Goal: Find specific page/section: Find specific page/section

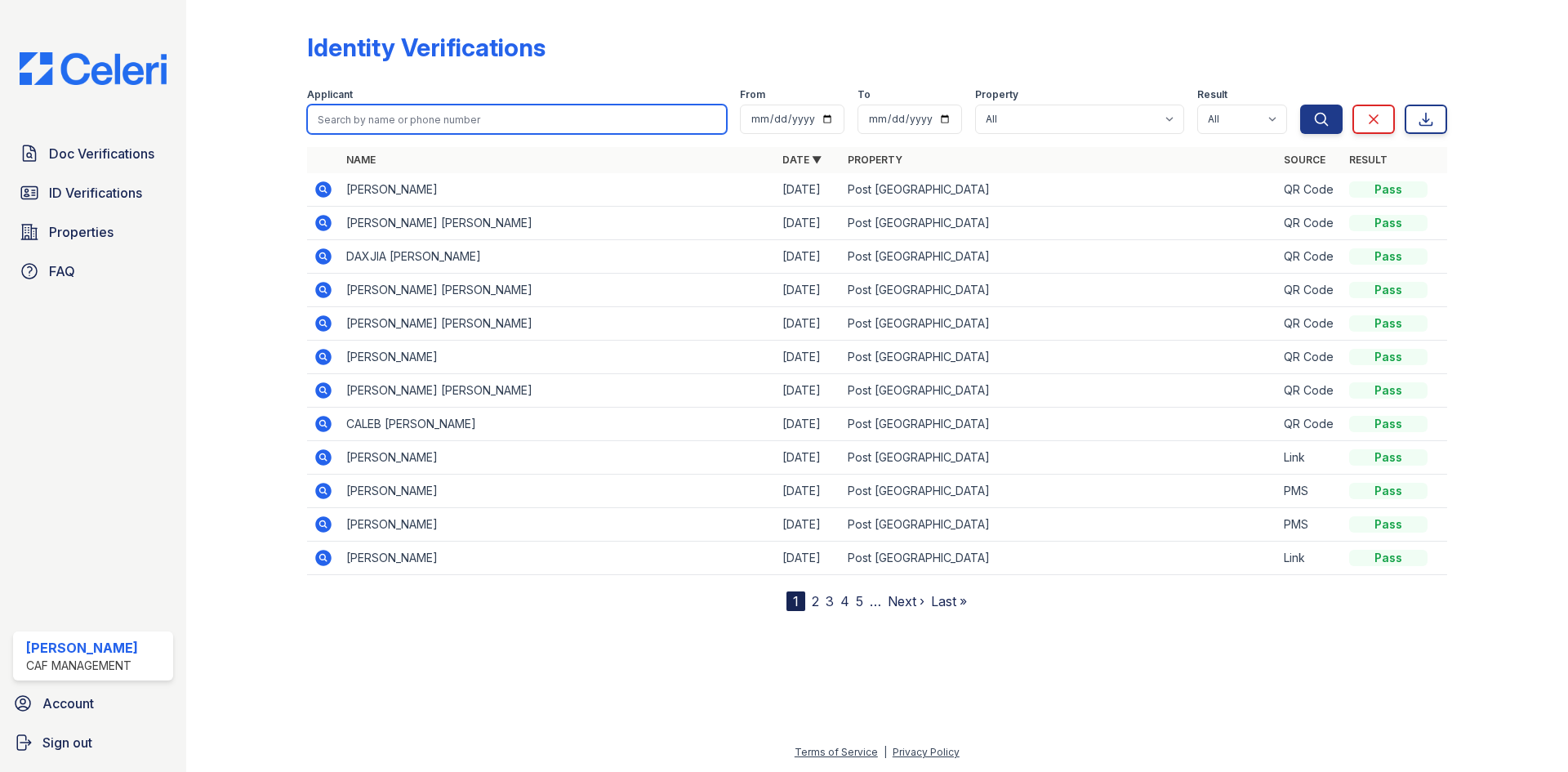
click at [461, 123] on input "search" at bounding box center [516, 119] width 420 height 30
type input "[PERSON_NAME]"
click at [1300, 104] on button "Search" at bounding box center [1321, 119] width 43 height 30
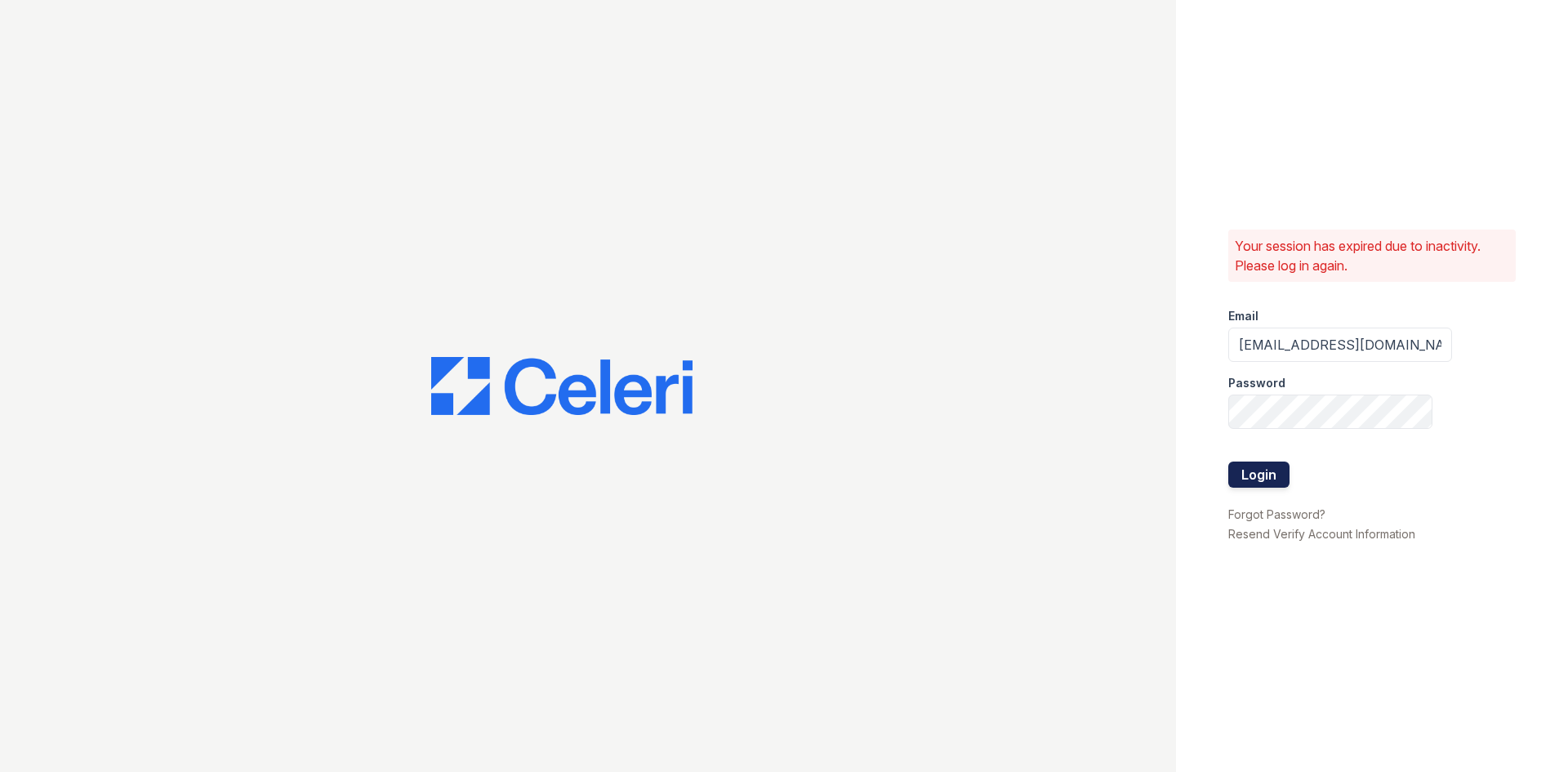
click at [1269, 474] on button "Login" at bounding box center [1259, 475] width 61 height 26
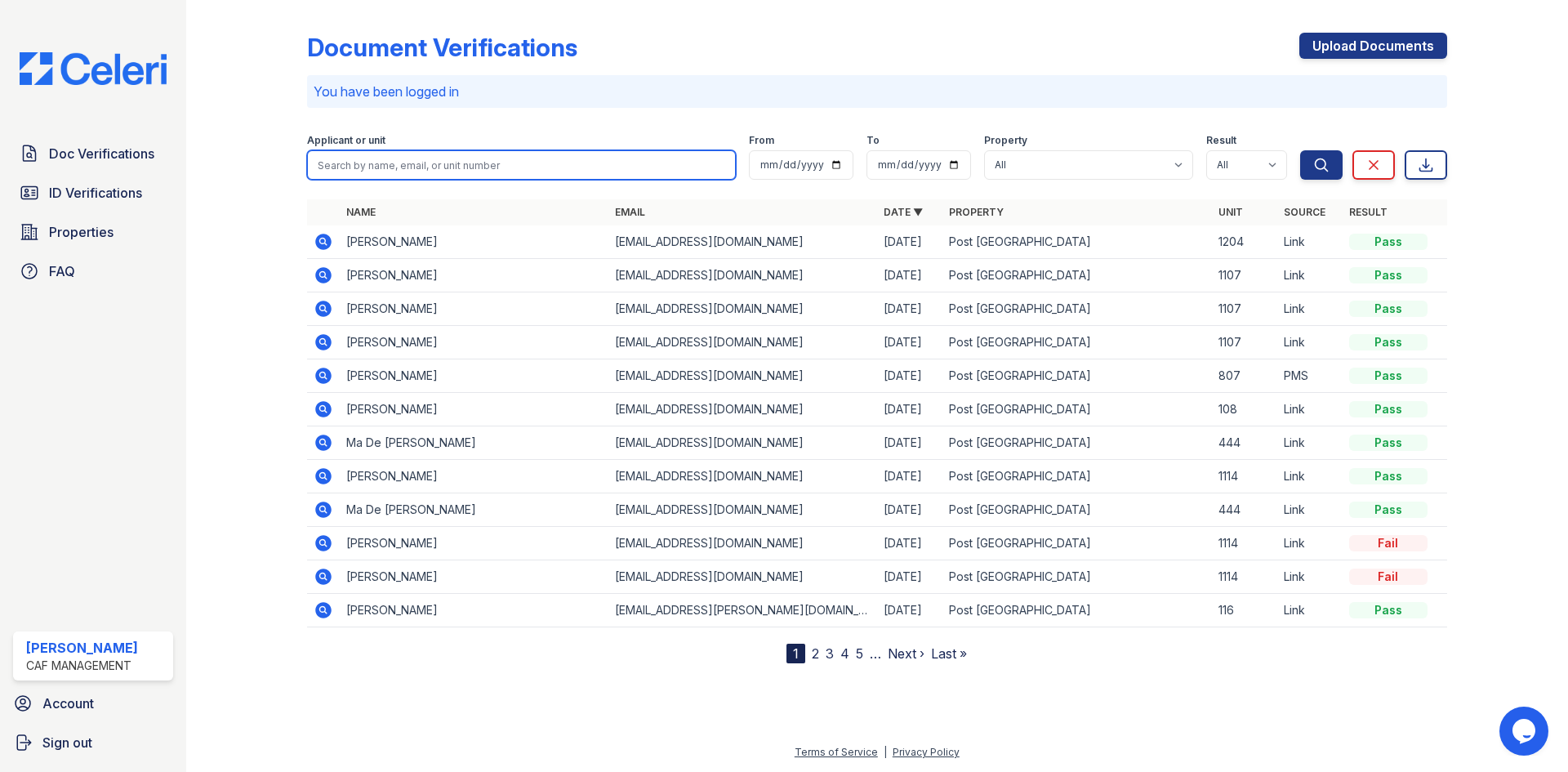
click at [508, 163] on input "search" at bounding box center [521, 165] width 429 height 30
type input "[PERSON_NAME]"
click at [1300, 150] on button "Search" at bounding box center [1321, 165] width 43 height 30
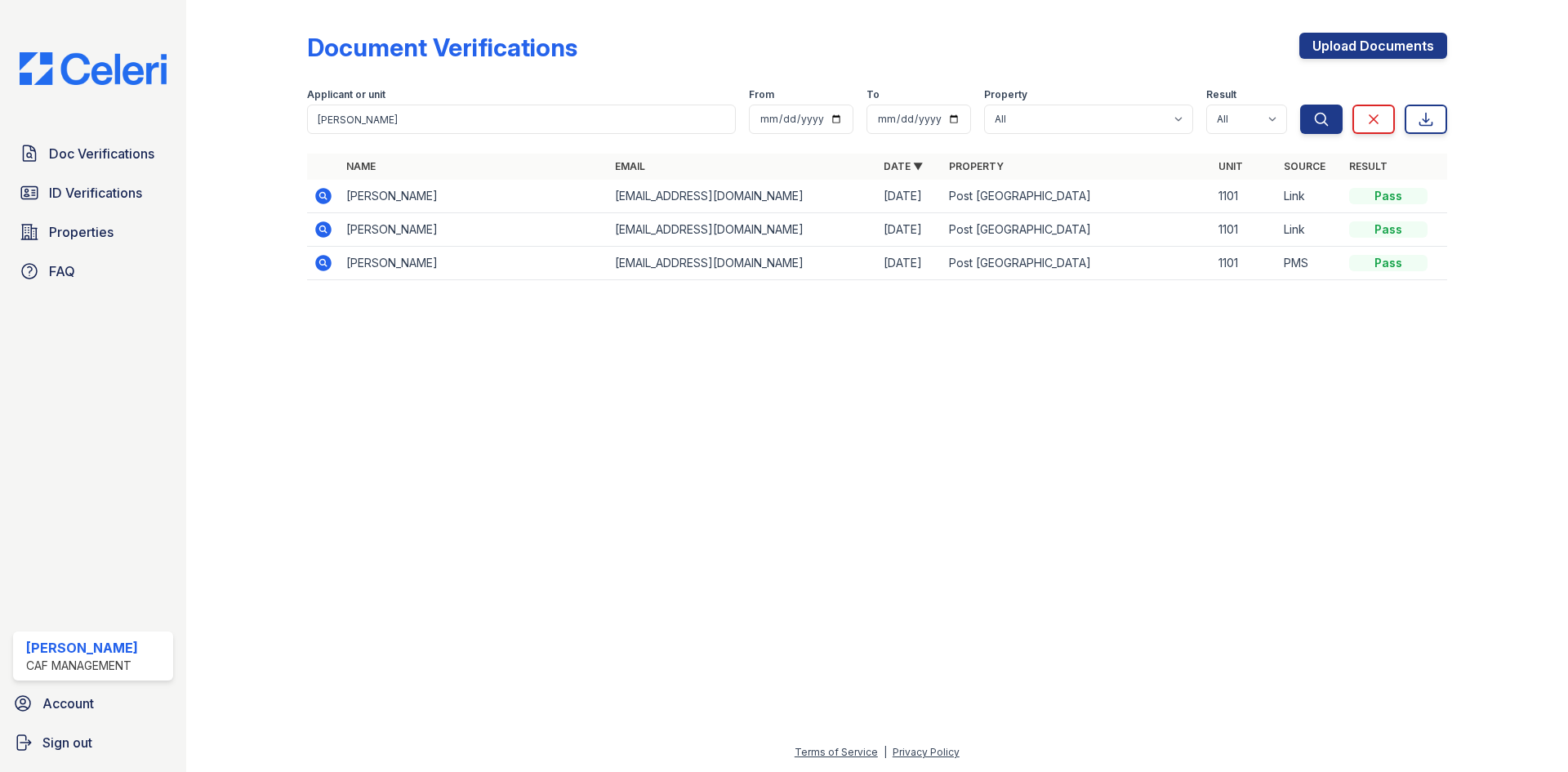
click at [327, 194] on icon at bounding box center [323, 196] width 17 height 17
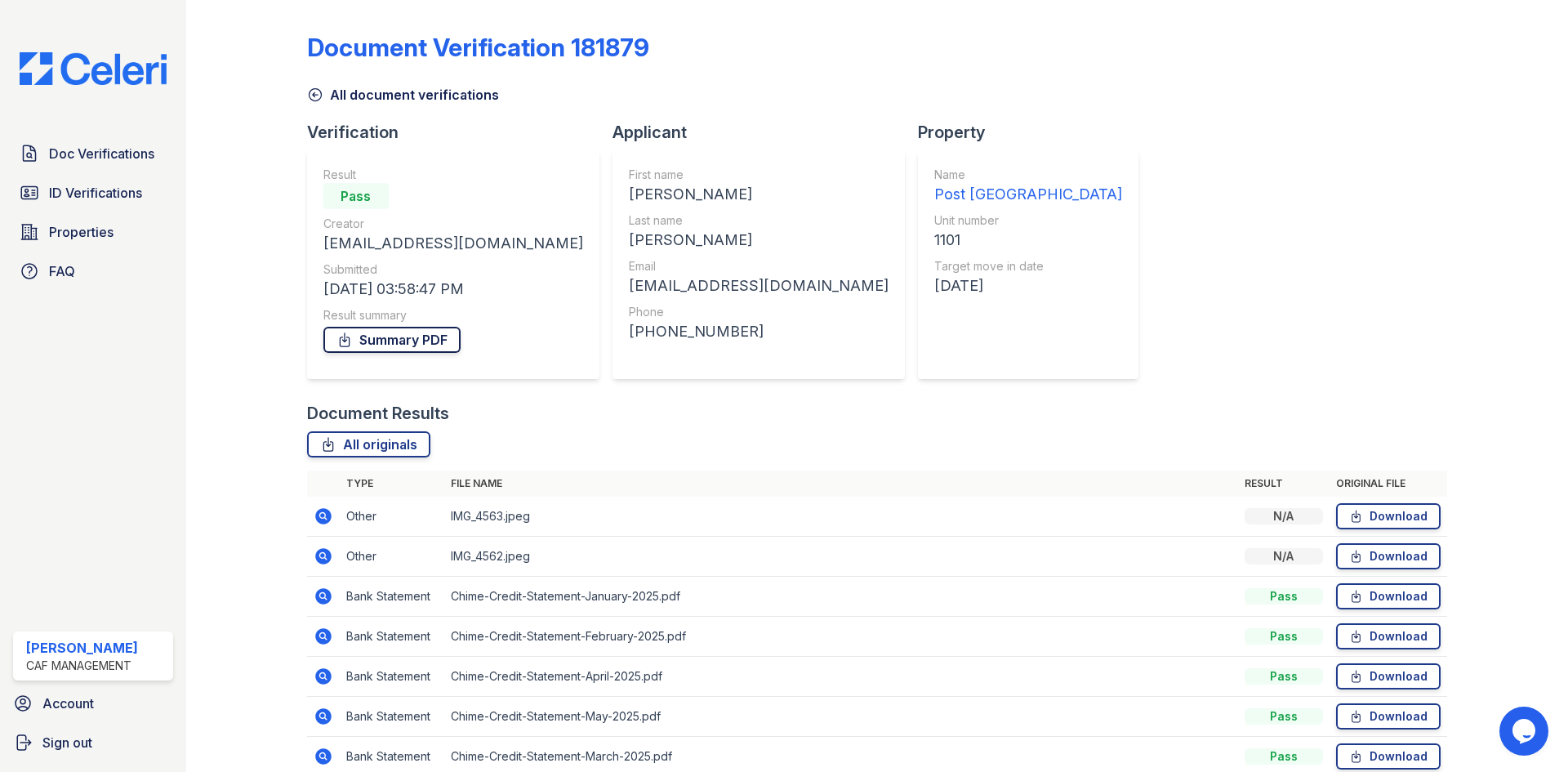
click at [390, 338] on link "Summary PDF" at bounding box center [392, 340] width 137 height 26
click at [130, 185] on span "ID Verifications" at bounding box center [95, 192] width 93 height 20
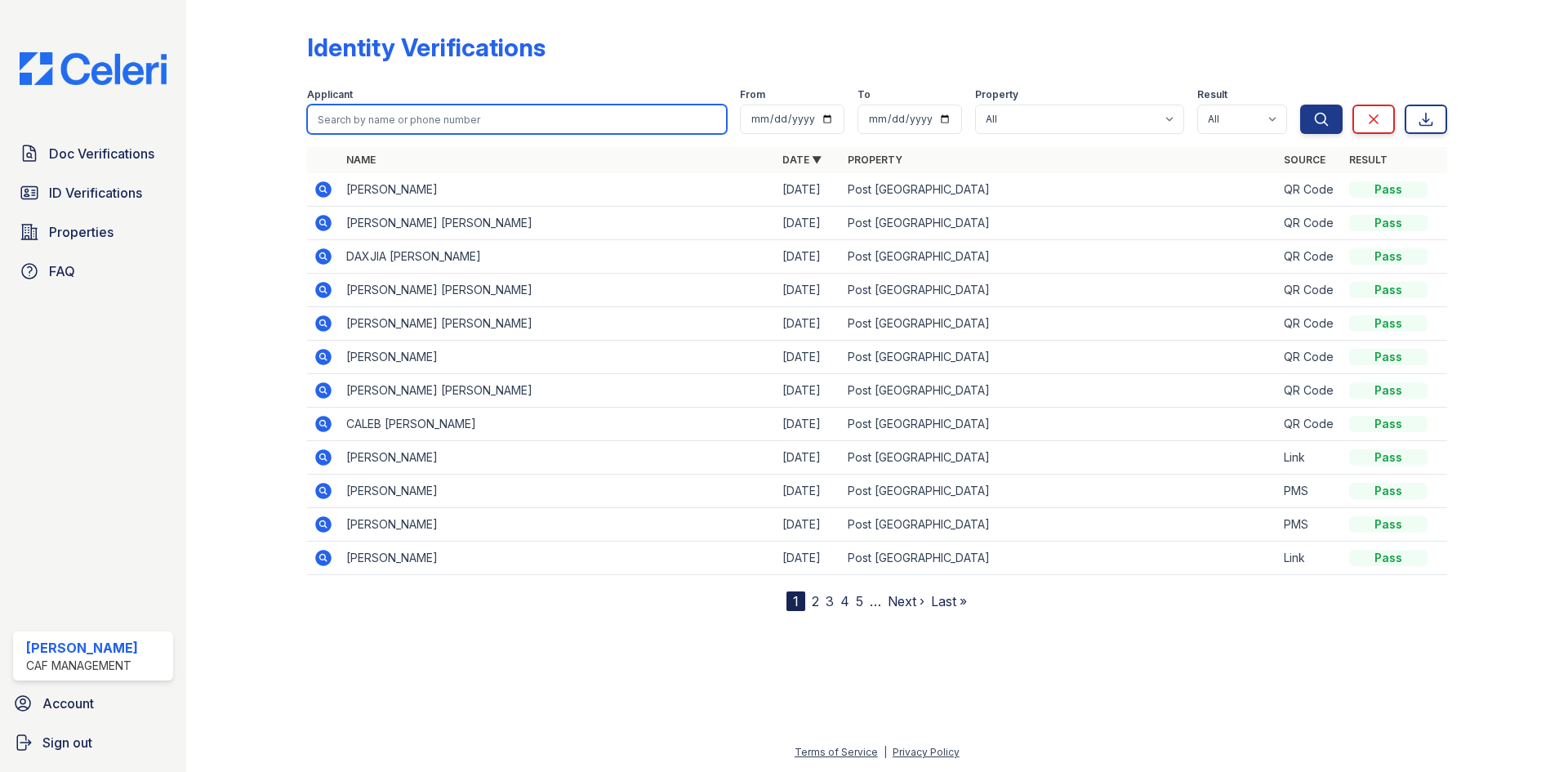
click at [360, 122] on input "search" at bounding box center [516, 119] width 420 height 30
type input "[PERSON_NAME]"
click at [1300, 104] on button "Search" at bounding box center [1321, 119] width 43 height 30
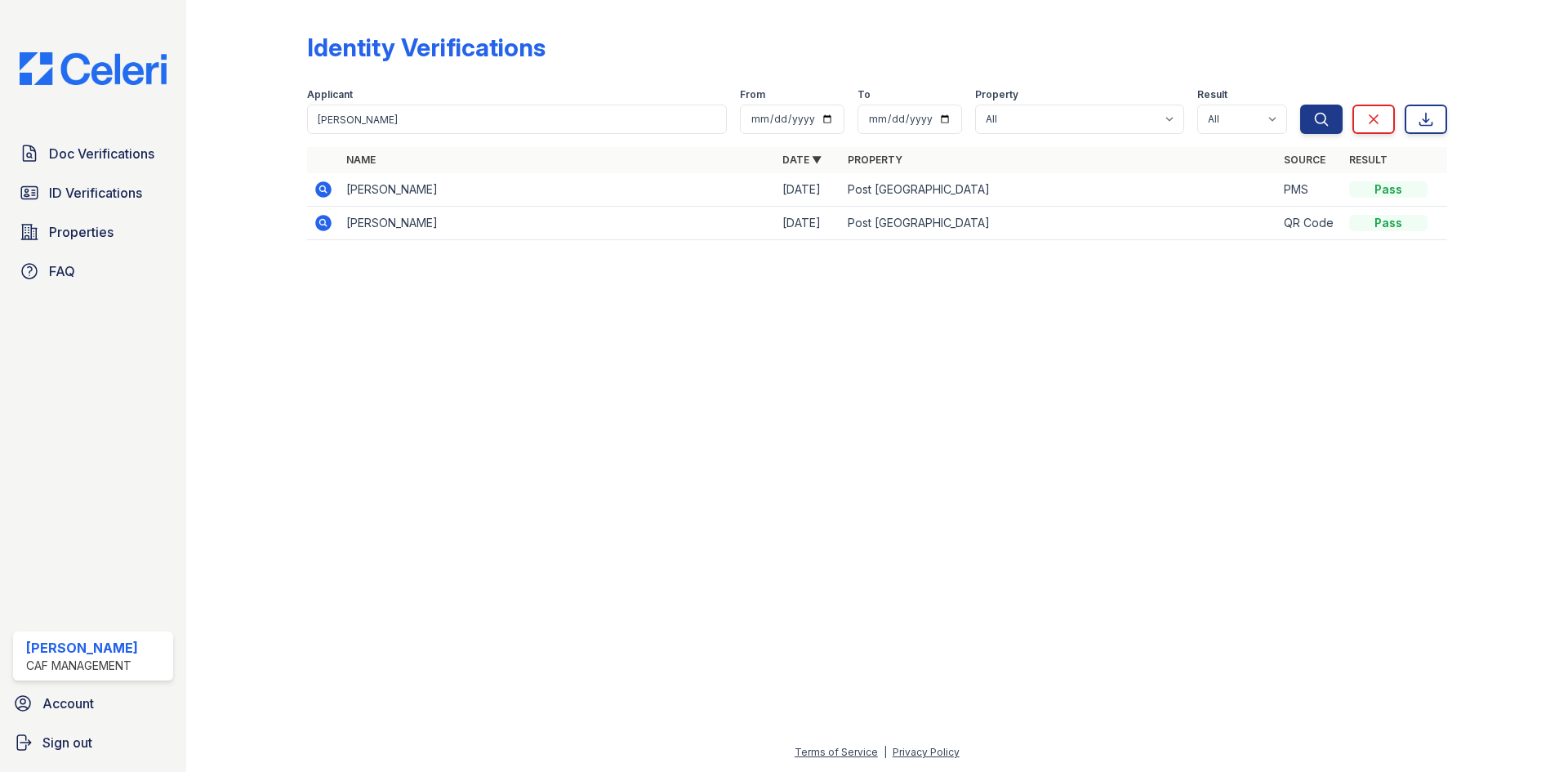
click at [324, 222] on icon at bounding box center [322, 222] width 4 height 4
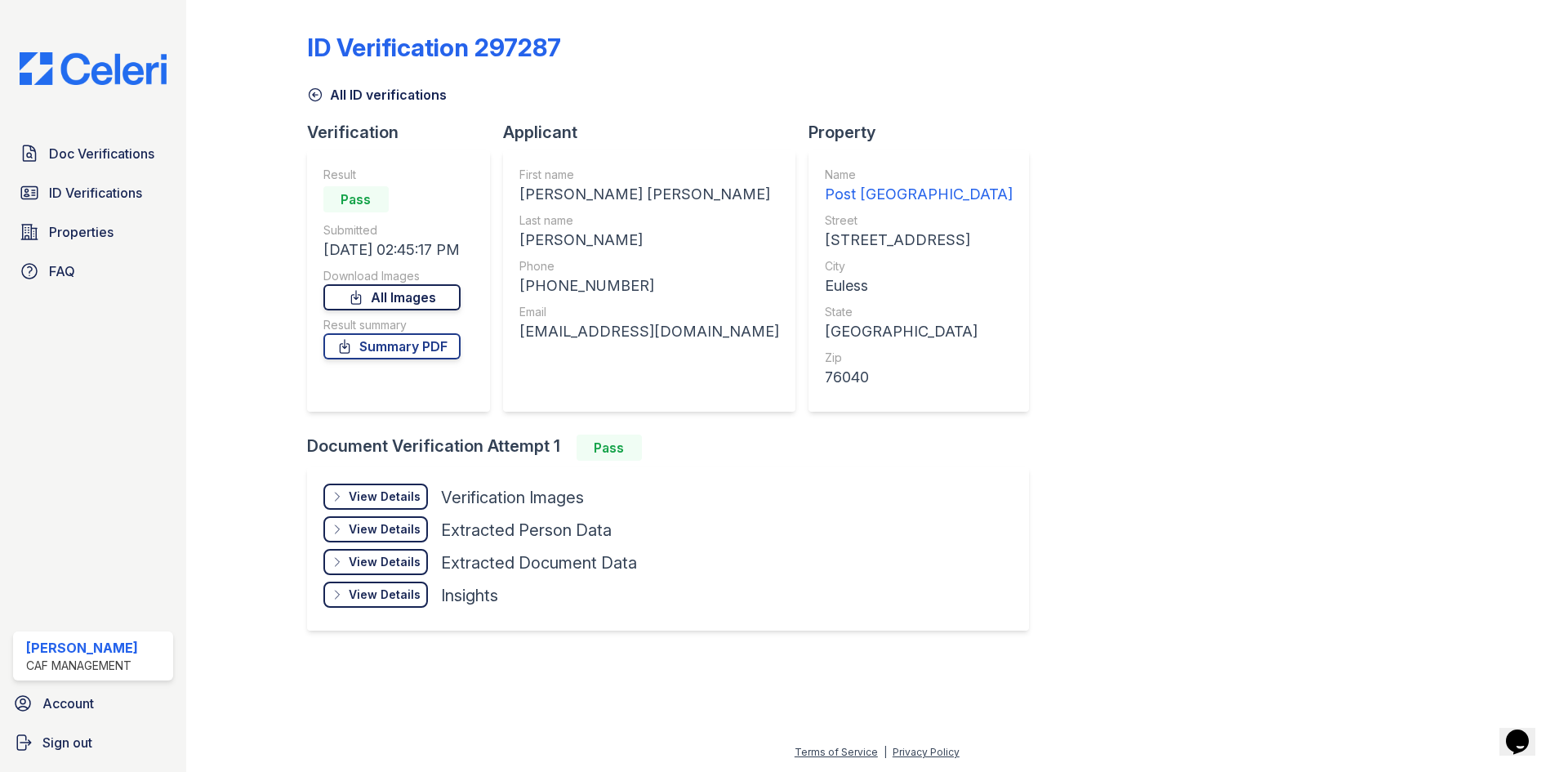
click at [407, 290] on link "All Images" at bounding box center [392, 297] width 137 height 26
click at [1024, 90] on div "All ID verifications" at bounding box center [877, 90] width 1140 height 30
